Goal: Find specific page/section: Find specific page/section

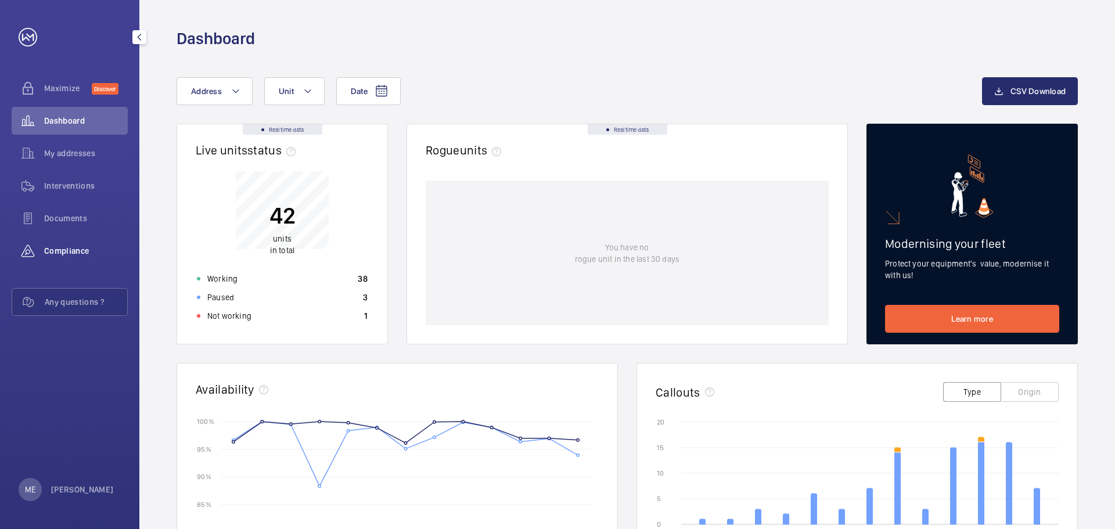
click at [44, 246] on wm-front-icon-button at bounding box center [28, 251] width 33 height 28
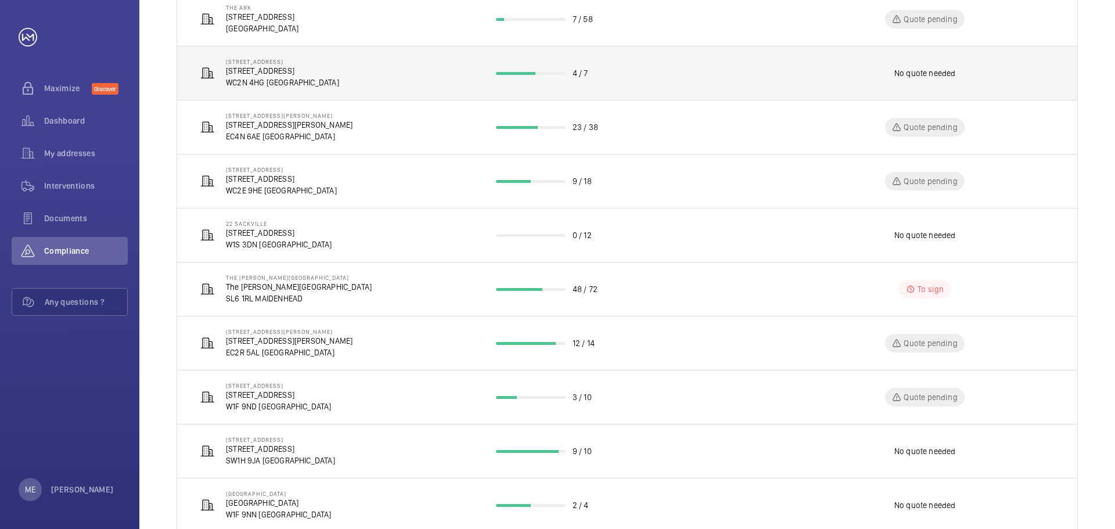
scroll to position [116, 0]
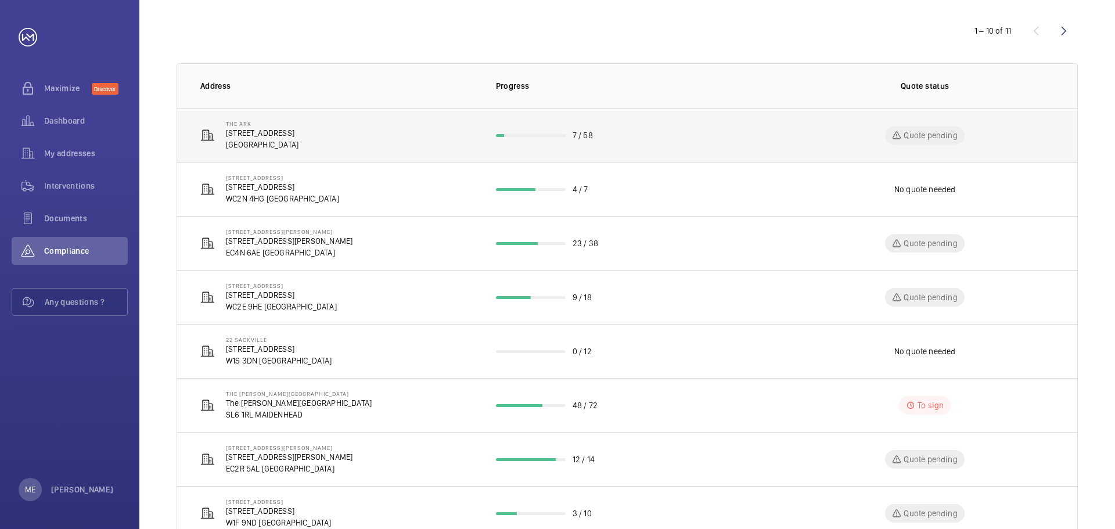
click at [256, 131] on p "[STREET_ADDRESS]" at bounding box center [262, 133] width 73 height 12
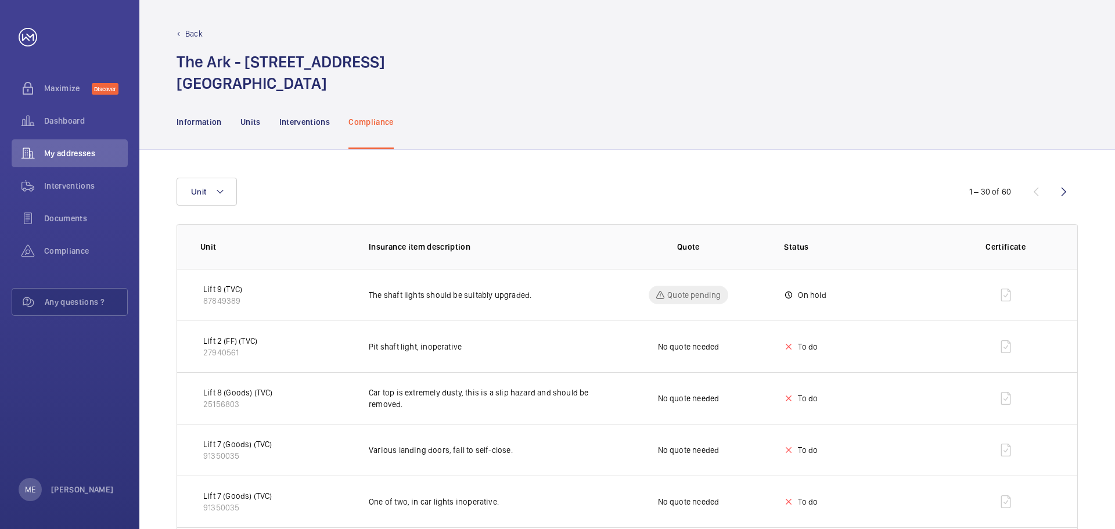
click at [184, 34] on div "Back" at bounding box center [627, 34] width 901 height 12
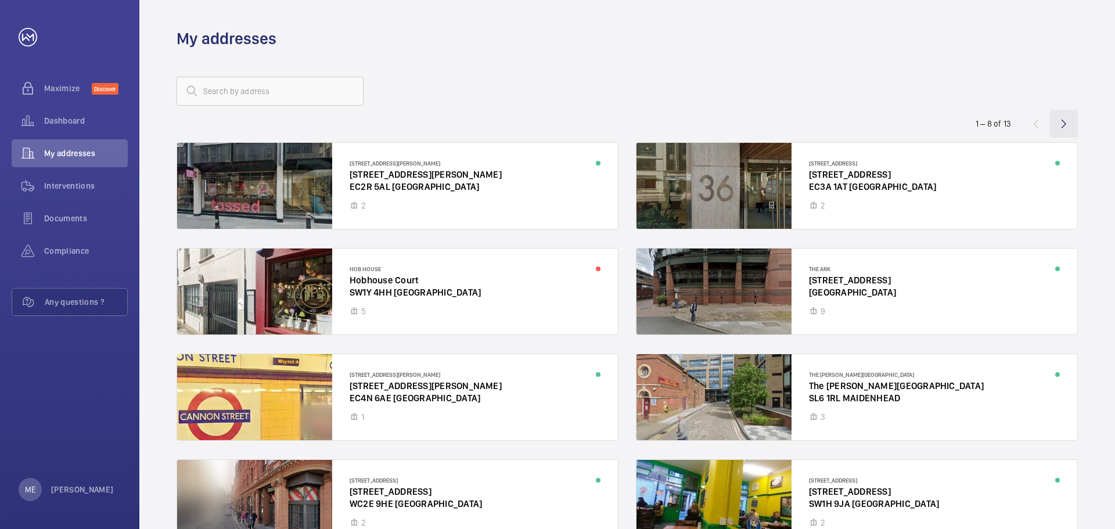
click at [1067, 113] on wm-front-icon-button at bounding box center [1064, 124] width 28 height 28
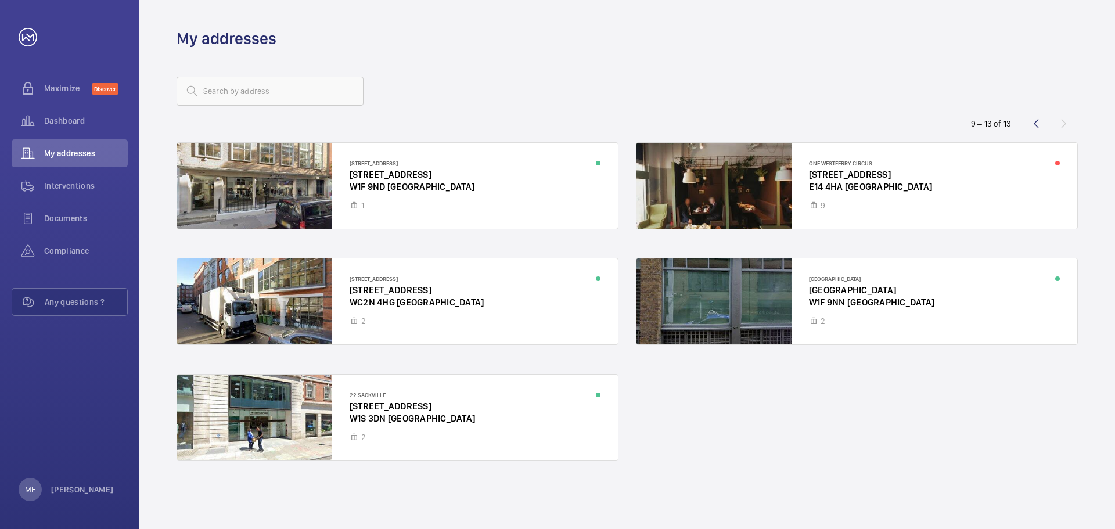
click at [1037, 131] on wm-front-async-data-loader "14-[GEOGRAPHIC_DATA] [STREET_ADDRESS] [GEOGRAPHIC_DATA] [STREET_ADDRESS] [GEOGR…" at bounding box center [627, 316] width 901 height 371
click at [1032, 119] on wm-front-icon-button at bounding box center [1036, 124] width 28 height 28
